Goal: Information Seeking & Learning: Understand process/instructions

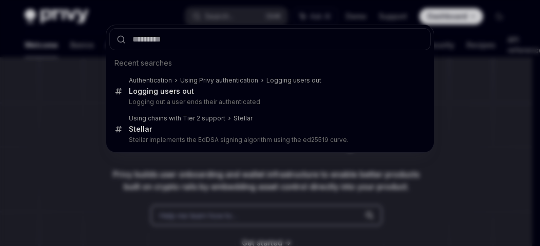
scroll to position [51, 0]
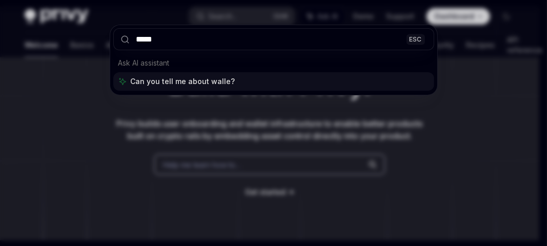
type input "******"
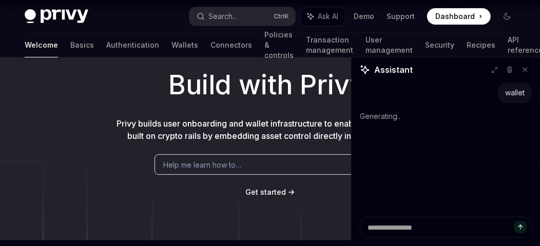
drag, startPoint x: 523, startPoint y: 67, endPoint x: 438, endPoint y: 69, distance: 84.7
click at [520, 68] on button at bounding box center [524, 69] width 13 height 13
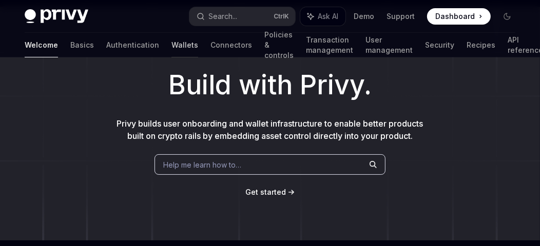
click at [171, 45] on link "Wallets" at bounding box center [184, 45] width 27 height 25
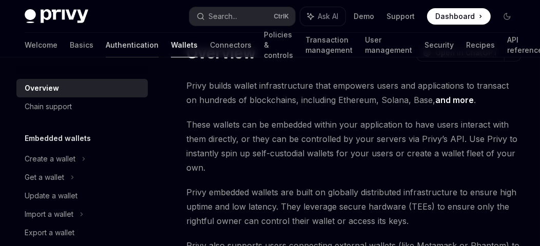
click at [106, 47] on link "Authentication" at bounding box center [132, 45] width 53 height 25
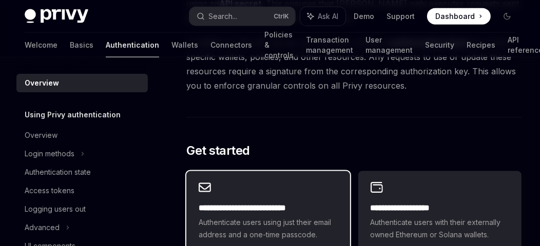
scroll to position [872, 0]
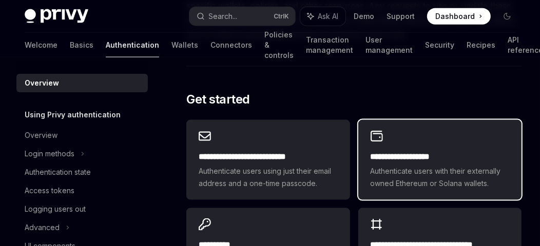
click at [418, 170] on span "Authenticate users with their externally owned Ethereum or Solana wallets." at bounding box center [439, 177] width 139 height 25
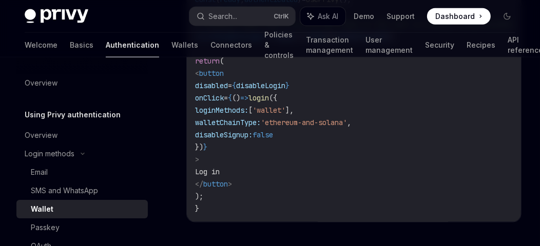
scroll to position [718, 0]
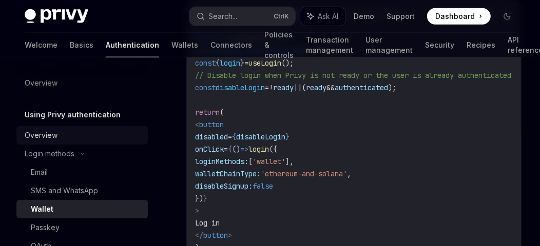
click at [74, 134] on div "Overview" at bounding box center [83, 135] width 117 height 12
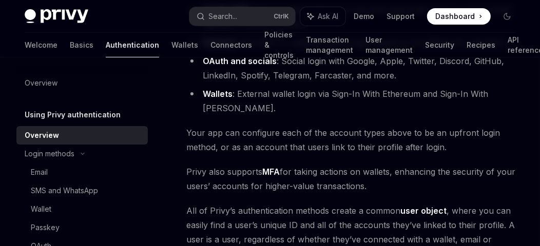
scroll to position [324, 0]
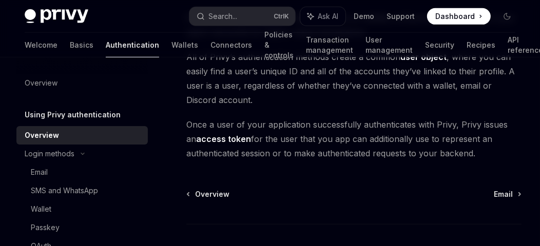
click at [495, 170] on div "Using Privy authentication Using Privy as your authentication provider OpenAI O…" at bounding box center [257, 33] width 531 height 559
click at [496, 189] on span "Email" at bounding box center [503, 194] width 19 height 10
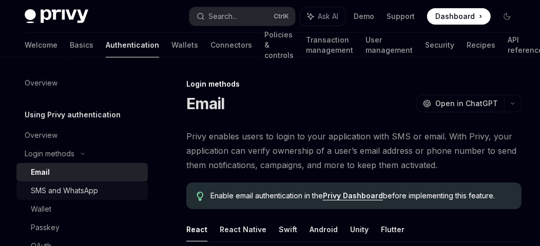
scroll to position [102, 0]
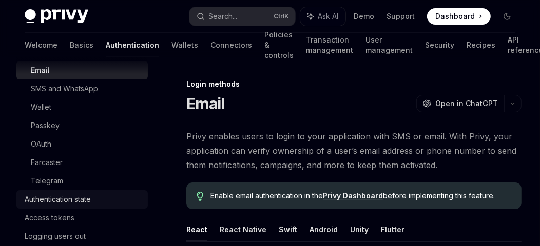
click at [100, 196] on div "Authentication state" at bounding box center [83, 199] width 117 height 12
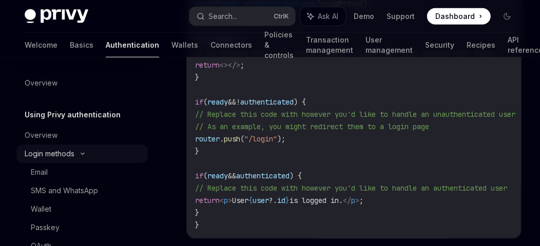
click at [83, 158] on div "Login methods" at bounding box center [81, 154] width 131 height 18
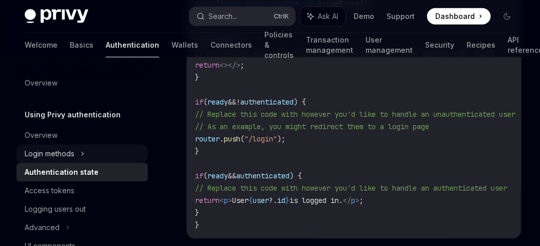
click at [83, 158] on icon at bounding box center [83, 154] width 4 height 12
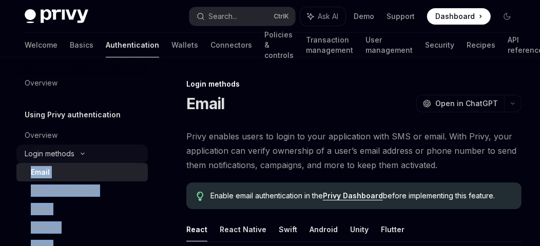
scroll to position [102, 0]
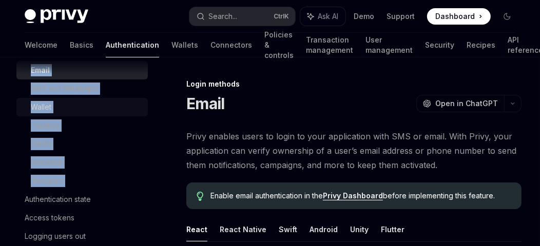
click at [49, 104] on div "Wallet" at bounding box center [41, 107] width 21 height 12
type textarea "*"
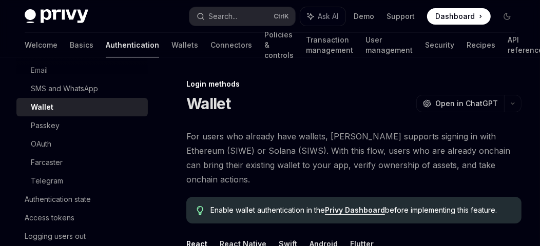
click at [263, 136] on span "For users who already have wallets, [PERSON_NAME] supports signing in with Ethe…" at bounding box center [353, 157] width 335 height 57
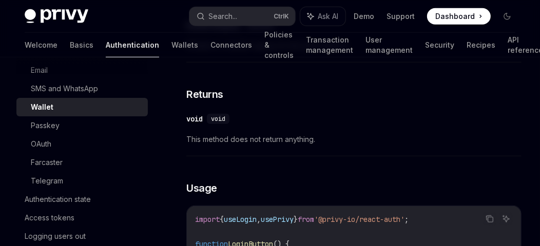
scroll to position [616, 0]
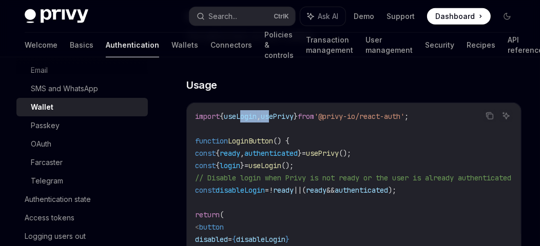
drag, startPoint x: 278, startPoint y: 103, endPoint x: 326, endPoint y: 116, distance: 50.4
click at [297, 112] on span "import { useLogin , usePrivy } from '@privy-io/react-auth' ;" at bounding box center [301, 116] width 213 height 9
click at [334, 121] on code "import { useLogin , usePrivy } from '@privy-io/react-auth' ; function LoginButt…" at bounding box center [365, 239] width 341 height 259
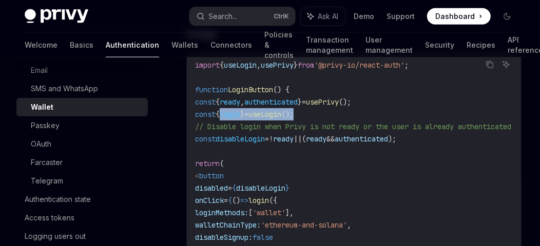
drag, startPoint x: 341, startPoint y: 103, endPoint x: 247, endPoint y: 106, distance: 93.4
click at [247, 106] on code "import { useLogin , usePrivy } from '@privy-io/react-auth' ; function LoginButt…" at bounding box center [365, 188] width 341 height 259
copy span "login } = useLogin ();"
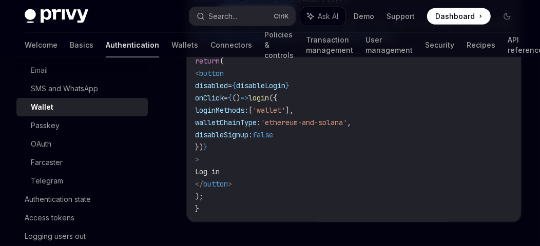
scroll to position [718, 0]
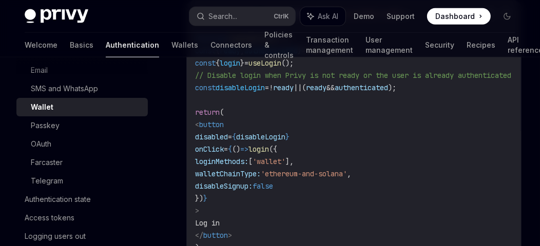
click at [248, 157] on span "loginMethods:" at bounding box center [221, 161] width 53 height 9
click at [269, 145] on span "login" at bounding box center [258, 149] width 21 height 9
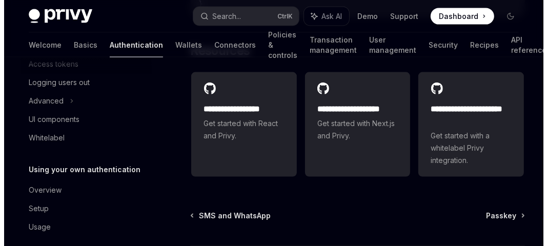
scroll to position [266, 0]
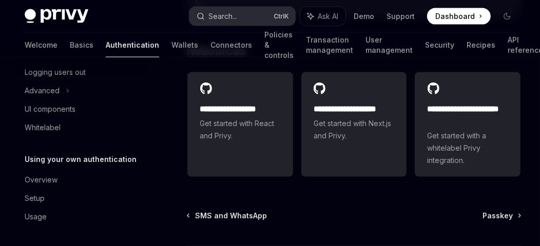
click at [226, 21] on div "Search..." at bounding box center [223, 16] width 29 height 12
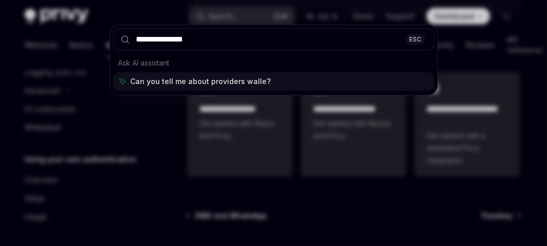
type input "**********"
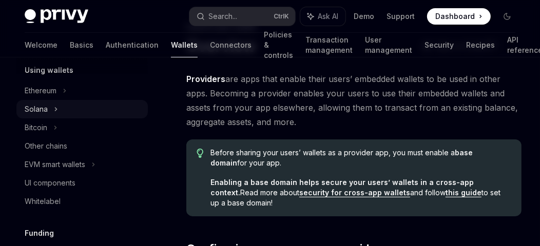
scroll to position [205, 0]
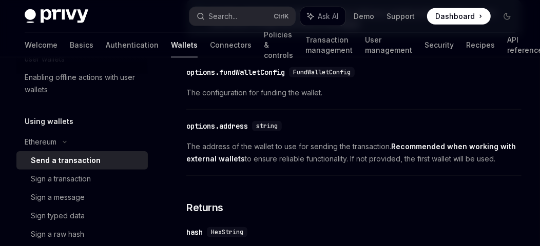
scroll to position [809, 0]
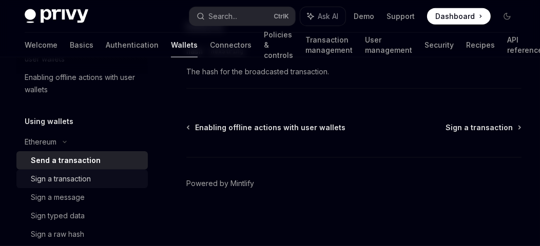
click at [94, 182] on div "Sign a transaction" at bounding box center [86, 179] width 111 height 12
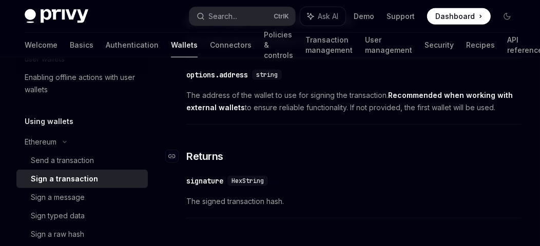
scroll to position [718, 0]
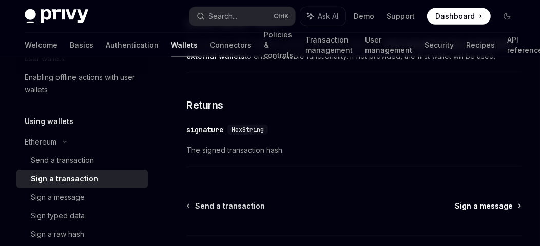
click at [490, 211] on span "Sign a message" at bounding box center [484, 206] width 58 height 10
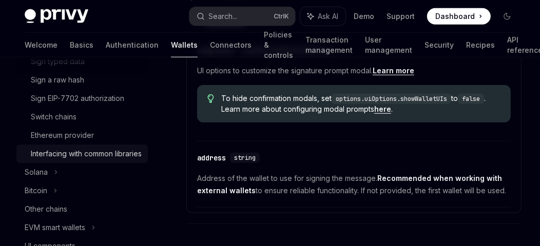
scroll to position [410, 0]
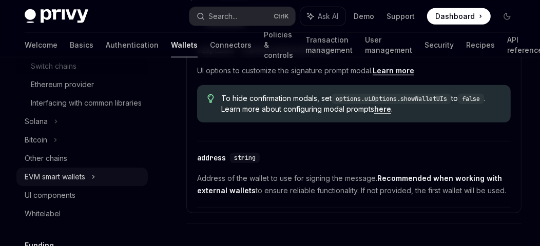
click at [71, 183] on div "EVM smart wallets" at bounding box center [55, 177] width 61 height 12
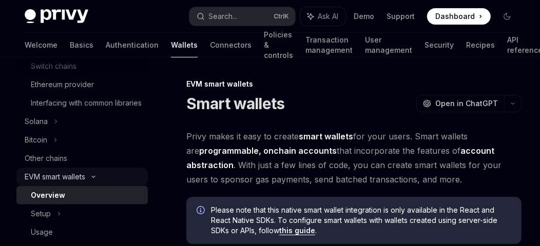
scroll to position [461, 0]
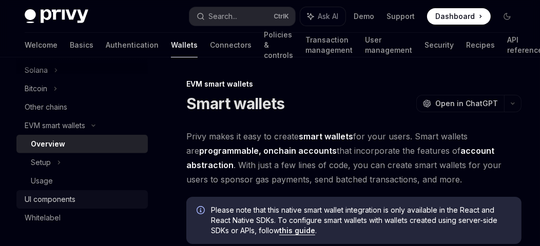
click at [65, 206] on div "UI components" at bounding box center [50, 199] width 51 height 12
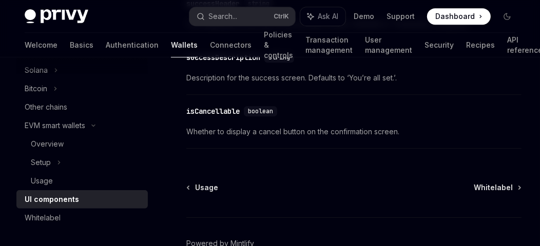
scroll to position [2052, 0]
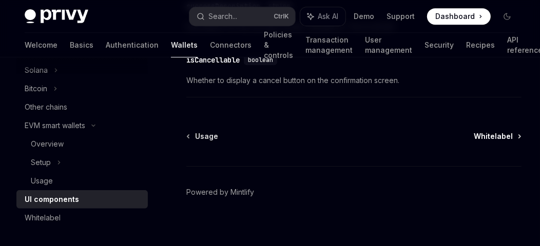
click at [501, 131] on span "Whitelabel" at bounding box center [493, 136] width 39 height 10
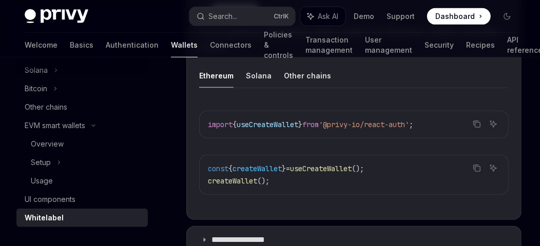
scroll to position [605, 0]
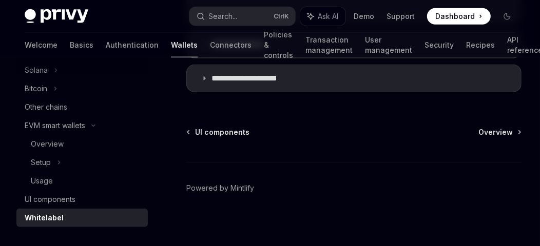
click at [496, 127] on span "Overview" at bounding box center [495, 132] width 34 height 10
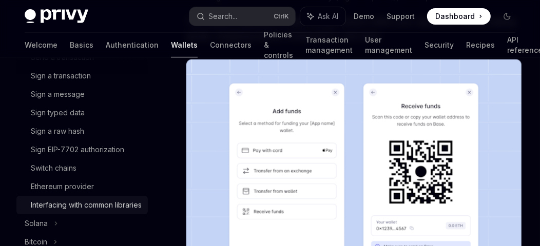
scroll to position [256, 0]
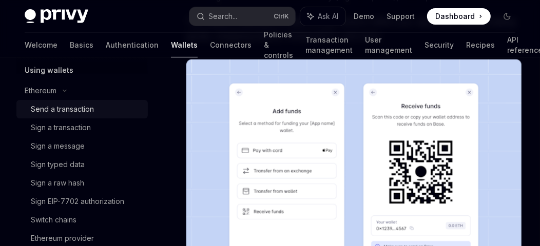
click at [83, 113] on div "Send a transaction" at bounding box center [62, 109] width 63 height 12
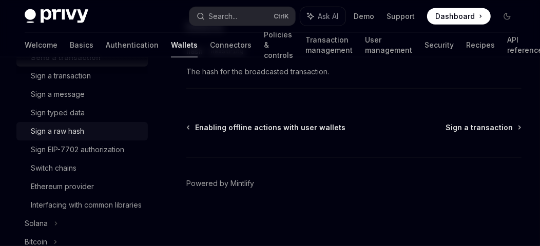
scroll to position [359, 0]
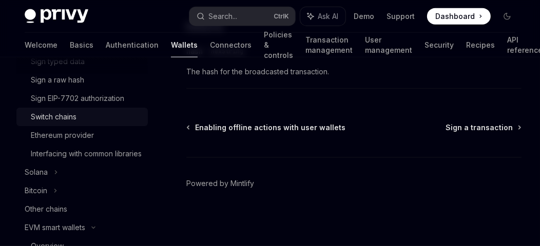
click at [83, 110] on link "Switch chains" at bounding box center [81, 117] width 131 height 18
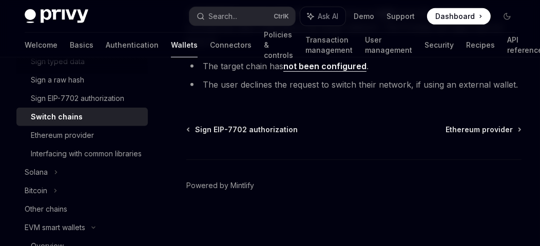
scroll to position [308, 0]
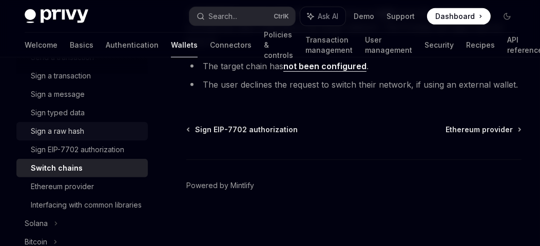
click at [98, 127] on div "Sign a raw hash" at bounding box center [86, 131] width 111 height 12
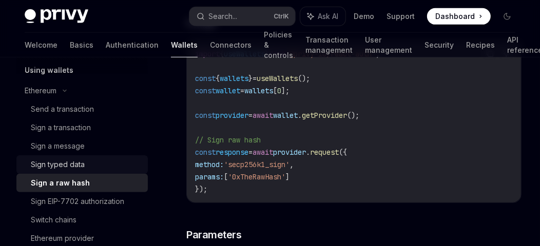
scroll to position [205, 0]
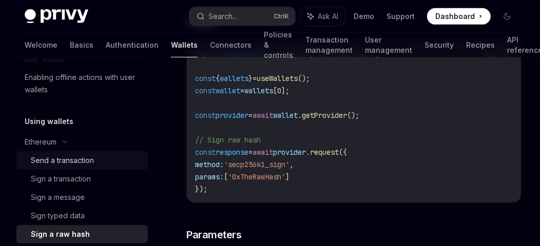
click at [75, 159] on div "Send a transaction" at bounding box center [62, 160] width 63 height 12
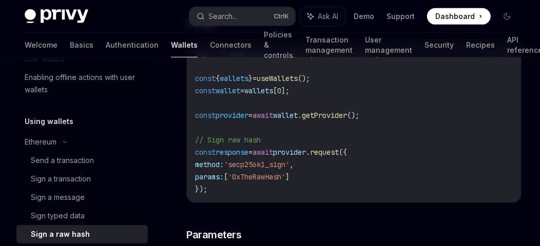
type textarea "*"
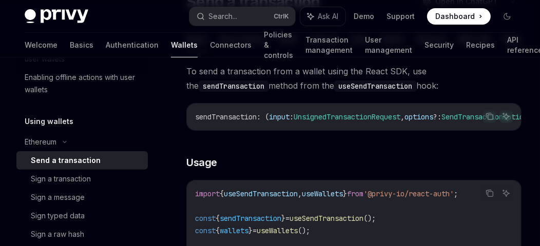
scroll to position [154, 0]
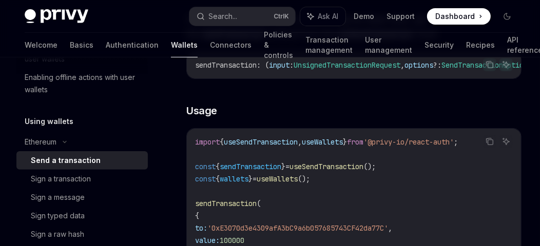
click at [228, 69] on span "sendTransaction" at bounding box center [226, 65] width 62 height 9
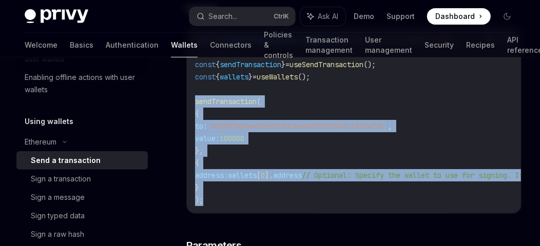
drag, startPoint x: 196, startPoint y: 114, endPoint x: 227, endPoint y: 211, distance: 101.2
click at [227, 206] on code "import { useSendTransaction , useWallets } from '@privy-io/react-auth' ; const …" at bounding box center [464, 120] width 538 height 172
copy code "sendTransaction ( { to: '0xE3070d3e4309afA3bC9a6b057685743CF42da77C' , value: 1…"
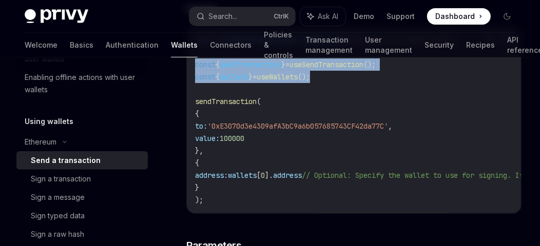
drag, startPoint x: 296, startPoint y: 85, endPoint x: 185, endPoint y: 74, distance: 111.4
copy code "const { sendTransaction } = useSendTransaction (); const { wallets } = useWalle…"
